Goal: Register for event/course

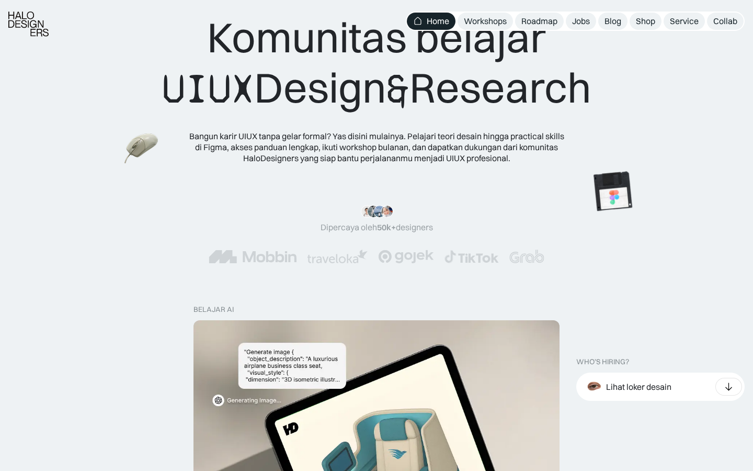
scroll to position [41, 0]
click at [561, 193] on div ""Serius, ini e-book UX pertama yang bikin gue betah baca! 📖 Penjelasannya ngali…" at bounding box center [376, 234] width 753 height 100
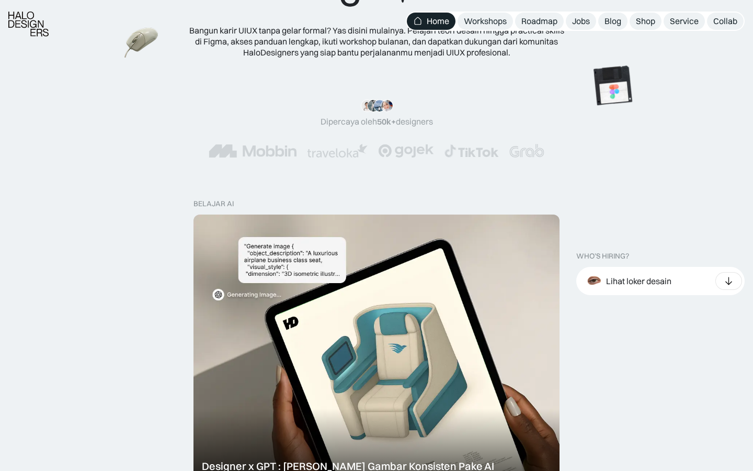
scroll to position [146, 0]
click at [498, 18] on div "Workshops" at bounding box center [485, 21] width 43 height 11
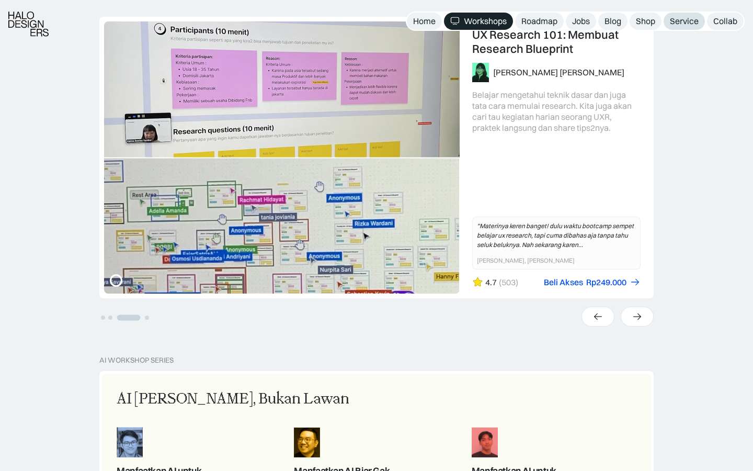
scroll to position [1004, 0]
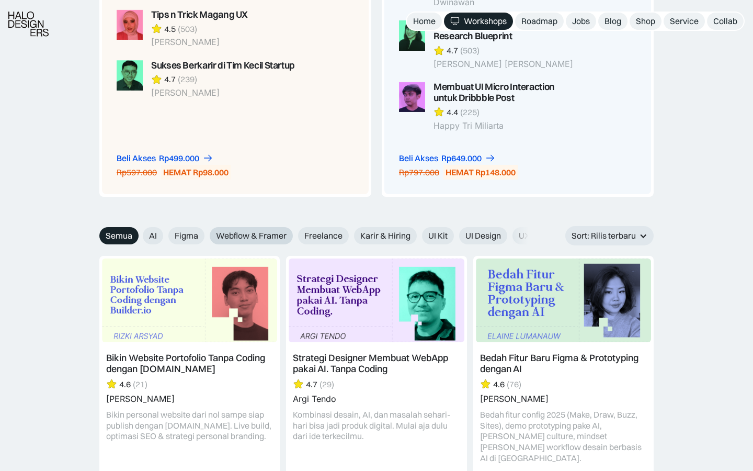
click at [252, 237] on span "Webflow & Framer" at bounding box center [251, 235] width 71 height 11
click at [206, 235] on input "Webflow & Framer" at bounding box center [202, 232] width 7 height 7
radio input "true"
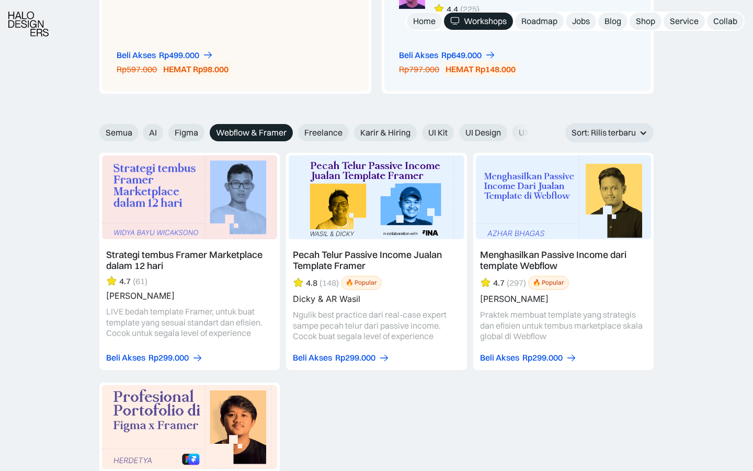
scroll to position [1148, 0]
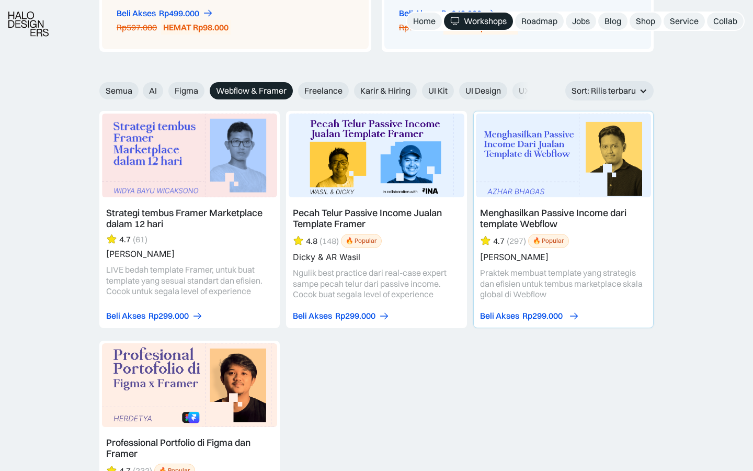
click at [523, 314] on div "Rp299.000" at bounding box center [542, 315] width 40 height 11
click at [502, 225] on link at bounding box center [563, 219] width 180 height 217
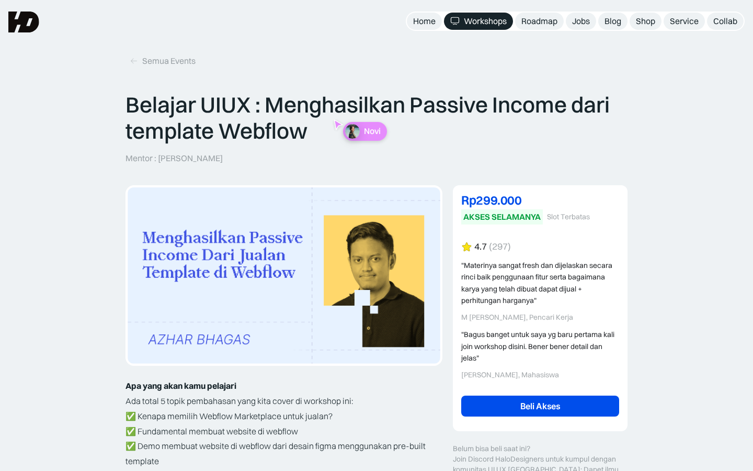
click at [556, 403] on link "Beli Akses" at bounding box center [540, 405] width 158 height 21
click at [20, 29] on img at bounding box center [23, 22] width 31 height 21
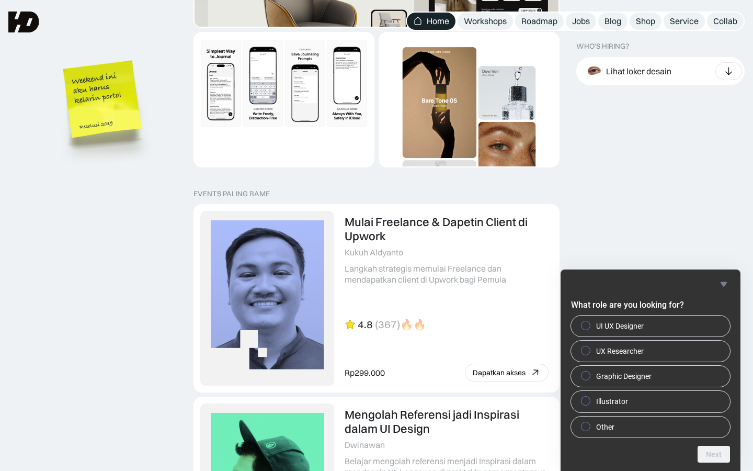
scroll to position [2000, 0]
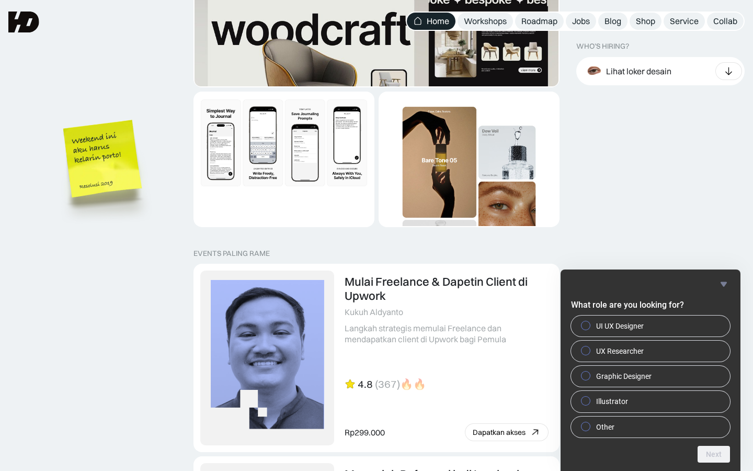
click at [483, 179] on img "1 of 2" at bounding box center [469, 182] width 179 height 179
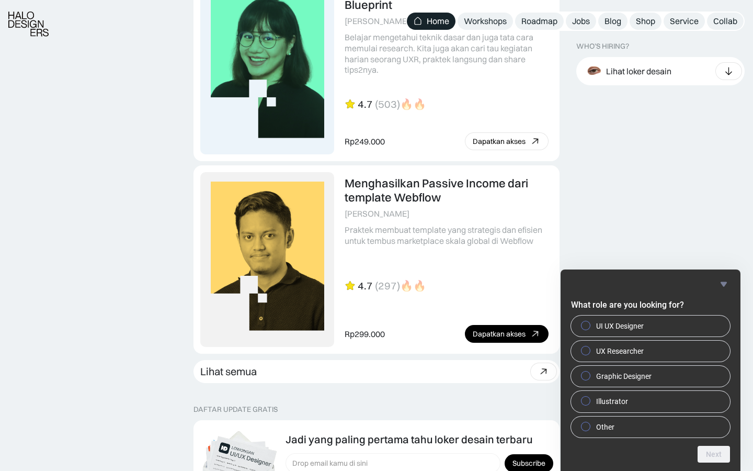
scroll to position [2677, 0]
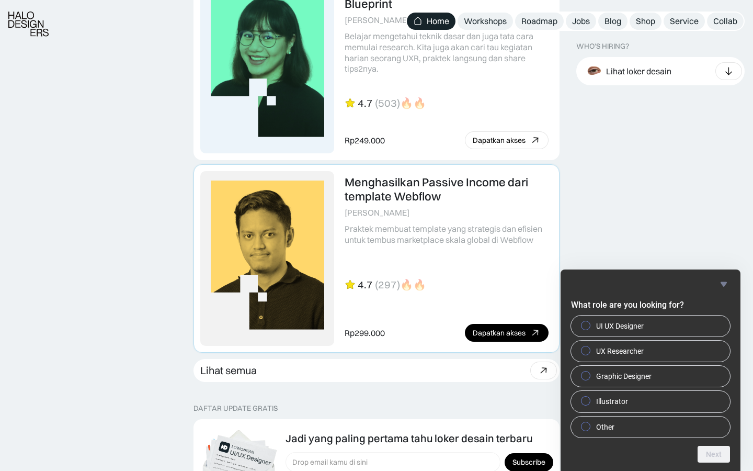
click at [432, 225] on link at bounding box center [376, 258] width 365 height 187
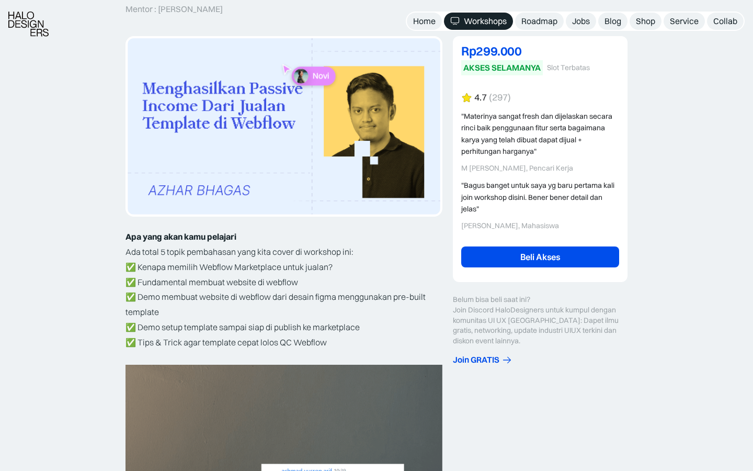
scroll to position [150, 0]
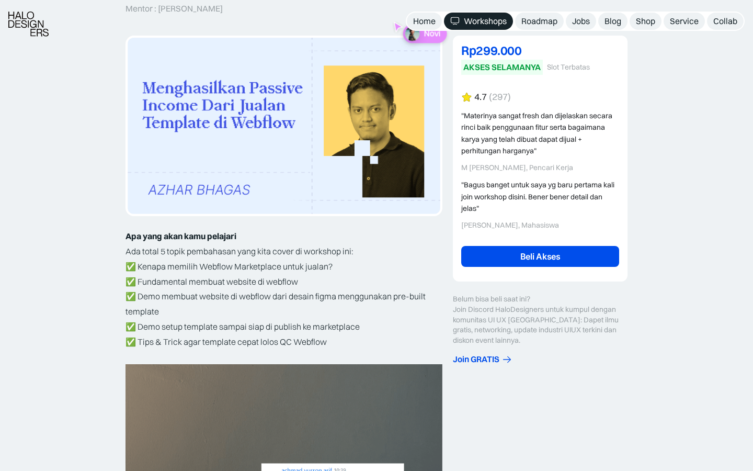
click at [493, 259] on link "Beli Akses" at bounding box center [540, 256] width 158 height 21
